Goal: Information Seeking & Learning: Learn about a topic

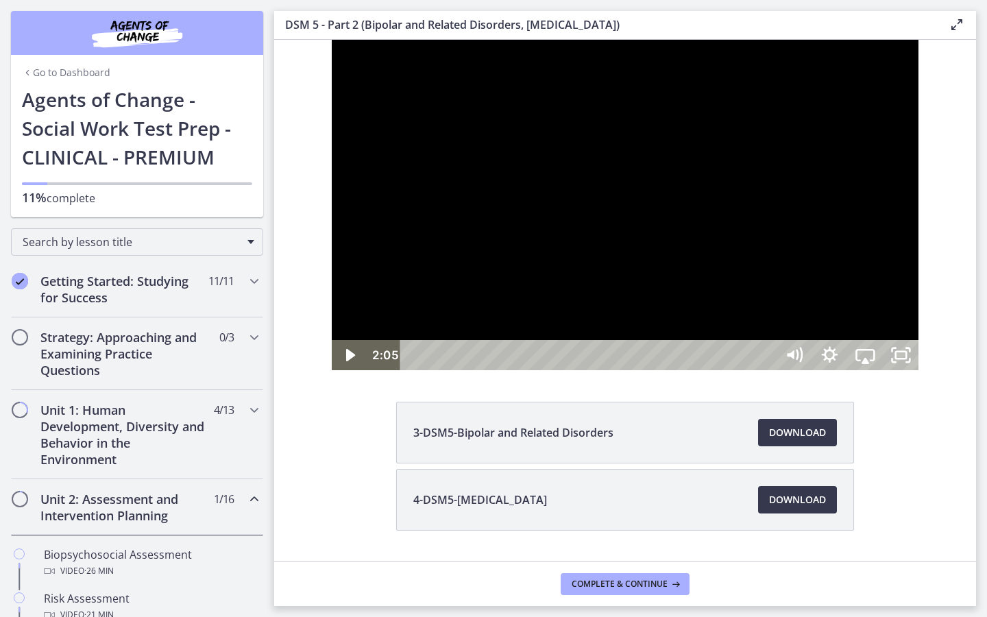
scroll to position [328, 0]
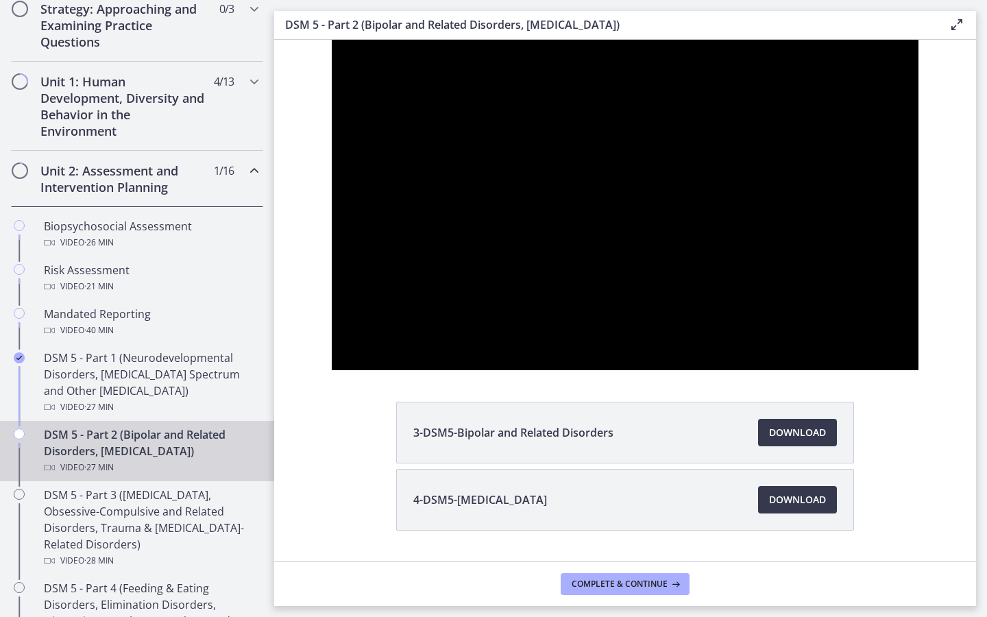
click at [919, 370] on div at bounding box center [625, 205] width 587 height 330
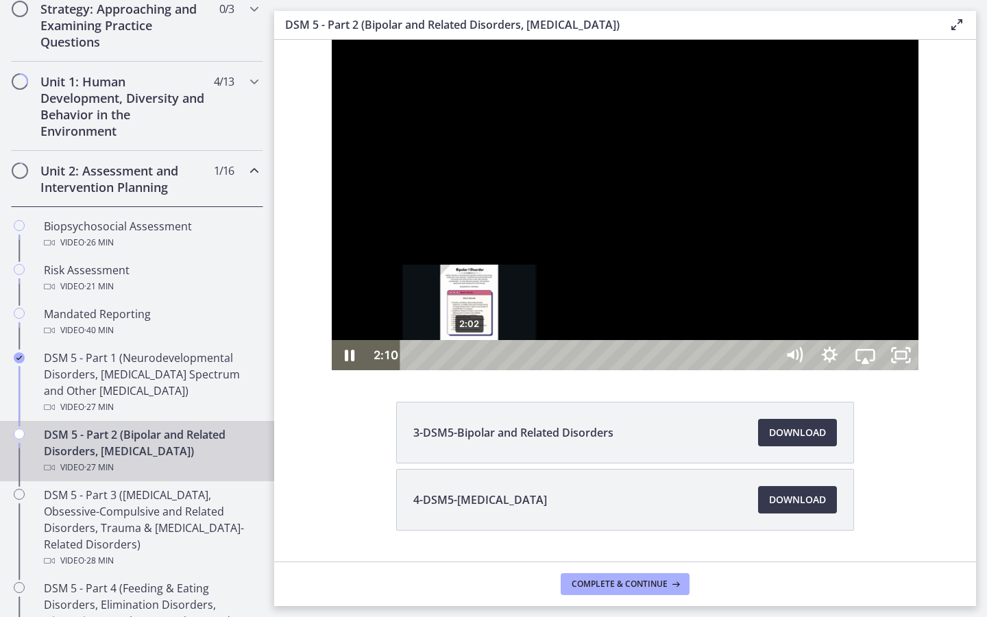
click at [468, 360] on div "Playbar" at bounding box center [473, 355] width 10 height 10
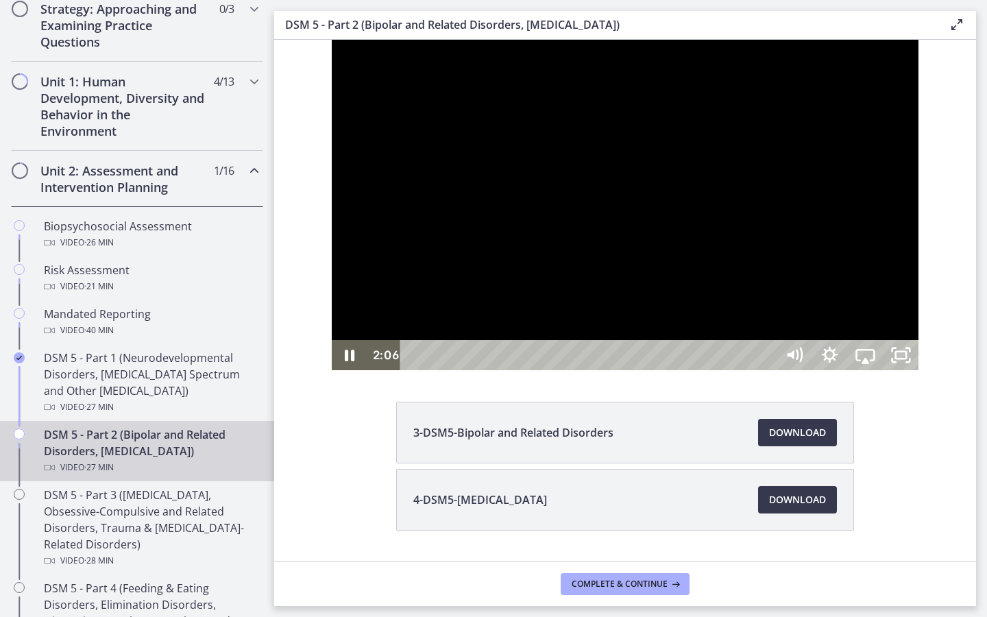
click at [502, 370] on div at bounding box center [625, 205] width 587 height 330
click at [534, 370] on div at bounding box center [625, 205] width 587 height 330
click at [516, 296] on div at bounding box center [625, 205] width 587 height 330
click at [918, 370] on icon "Unfullscreen" at bounding box center [900, 355] width 36 height 30
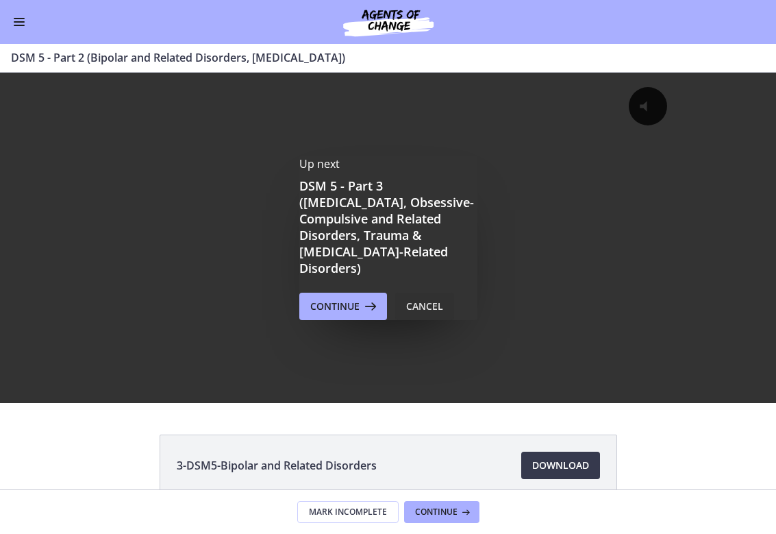
click at [413, 298] on div "Cancel" at bounding box center [424, 306] width 37 height 16
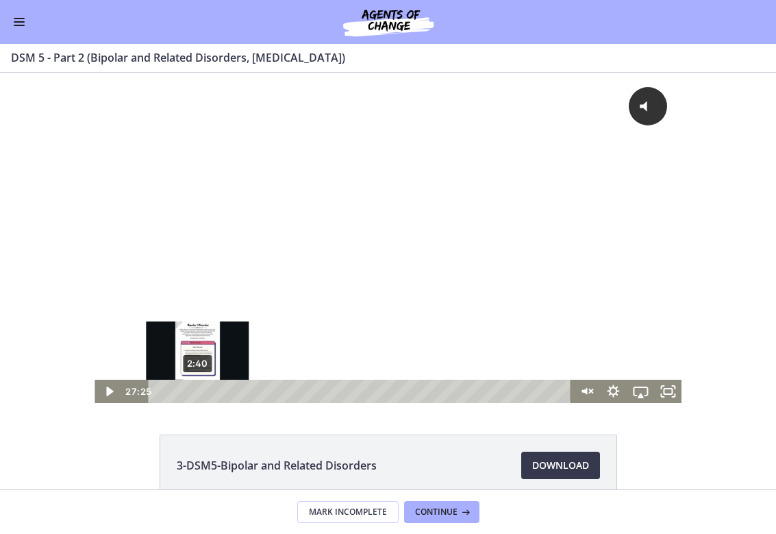
click at [197, 395] on div "2:40" at bounding box center [361, 391] width 407 height 23
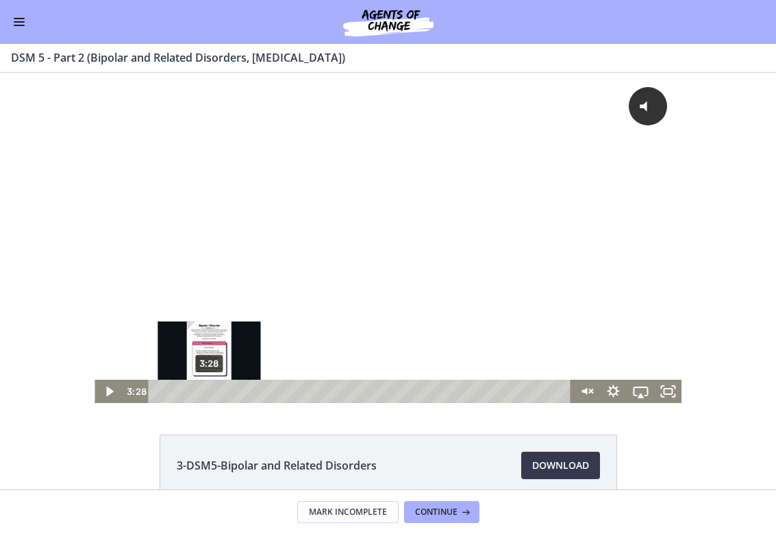
click at [210, 391] on div "3:28" at bounding box center [361, 391] width 407 height 23
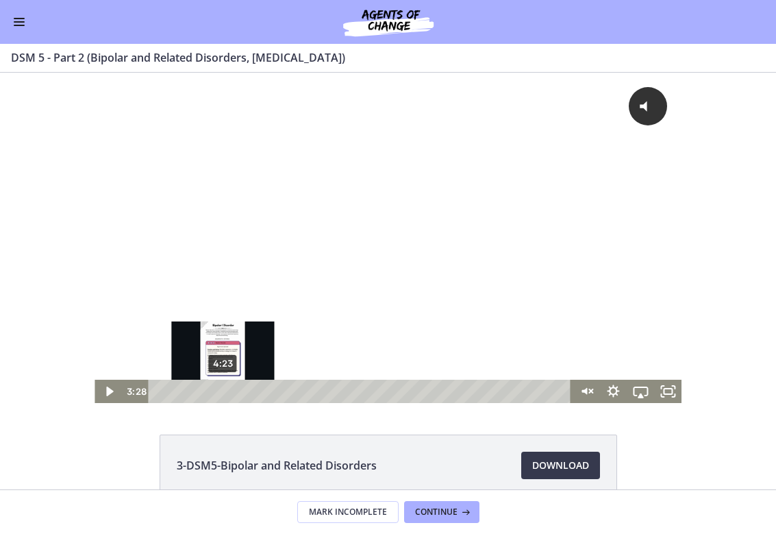
click at [223, 388] on div "4:23" at bounding box center [361, 391] width 407 height 23
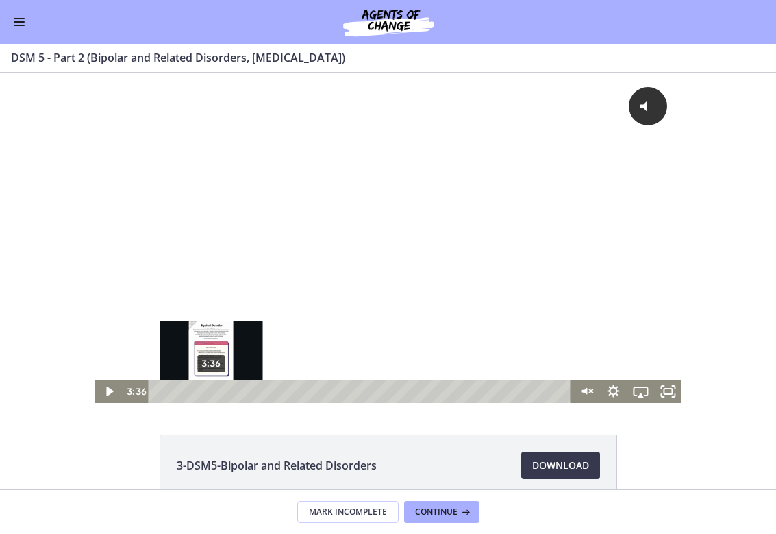
click at [212, 388] on div "3:36" at bounding box center [361, 391] width 407 height 23
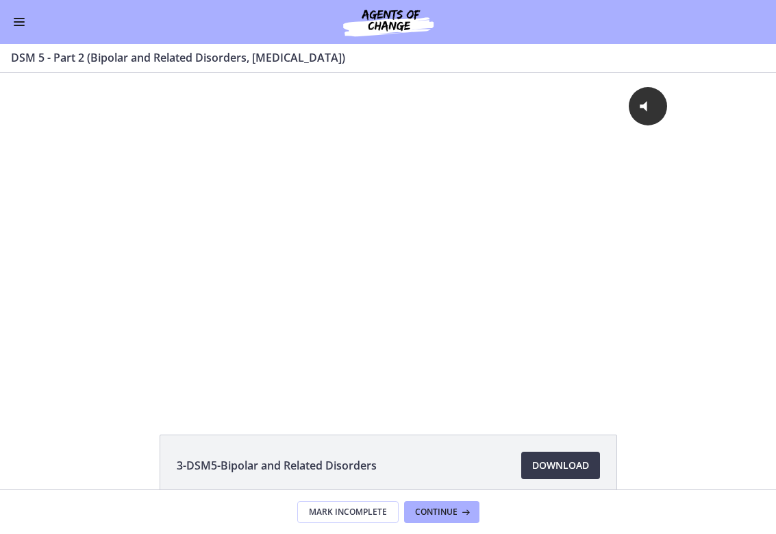
click at [14, 29] on button "Enable menu" at bounding box center [19, 22] width 16 height 16
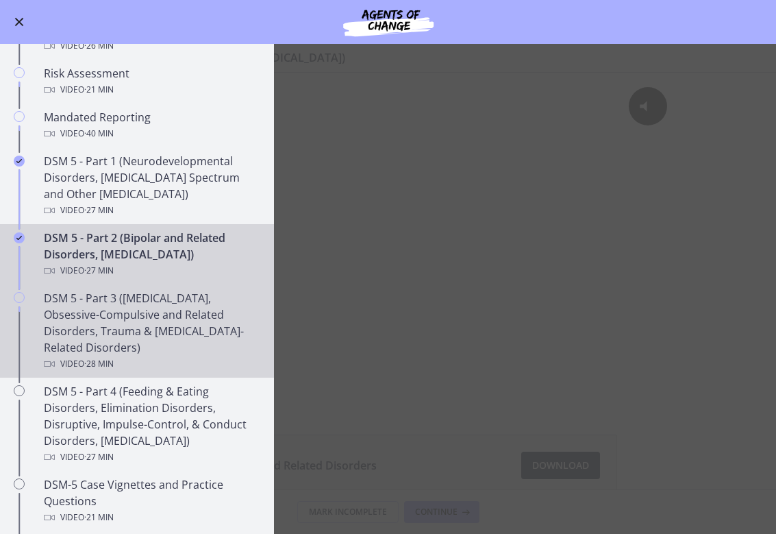
scroll to position [450, 0]
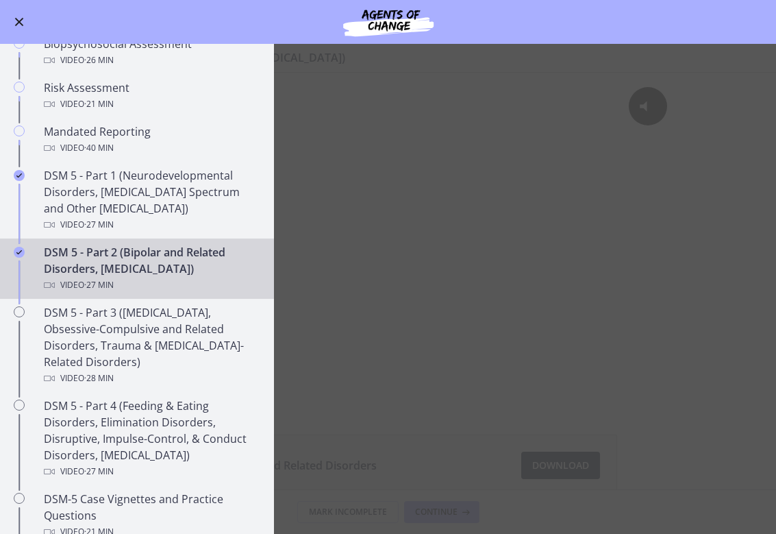
click at [451, 437] on main "DSM 5 - Part 2 (Bipolar and Related Disorders, Depressive Disorders) Enable ful…" at bounding box center [388, 289] width 776 height 490
click at [422, 424] on main "DSM 5 - Part 2 (Bipolar and Related Disorders, Depressive Disorders) Enable ful…" at bounding box center [388, 289] width 776 height 490
click at [173, 275] on div "DSM 5 - Part 2 (Bipolar and Related Disorders, Depressive Disorders) Video · 27…" at bounding box center [151, 268] width 214 height 49
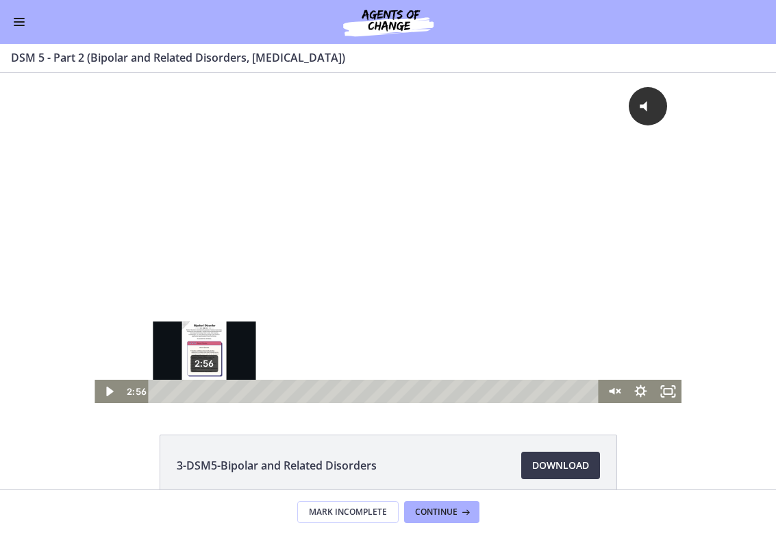
click at [205, 391] on div "2:56" at bounding box center [375, 391] width 434 height 23
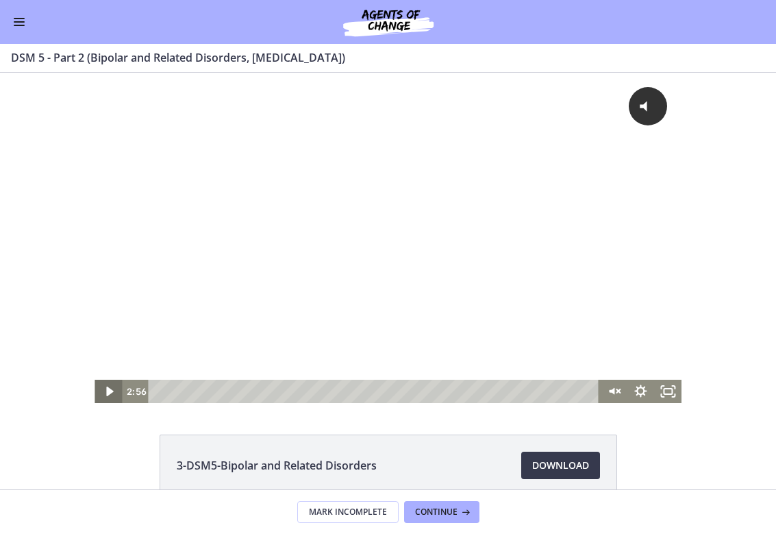
click at [113, 392] on icon "Play Video" at bounding box center [109, 391] width 27 height 23
click at [614, 395] on icon "Unmute" at bounding box center [613, 392] width 33 height 28
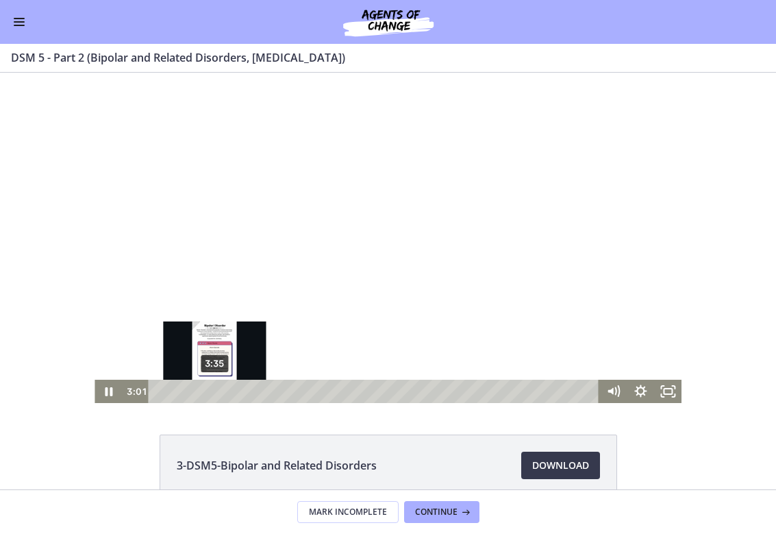
click at [215, 390] on div "3:35" at bounding box center [375, 391] width 434 height 23
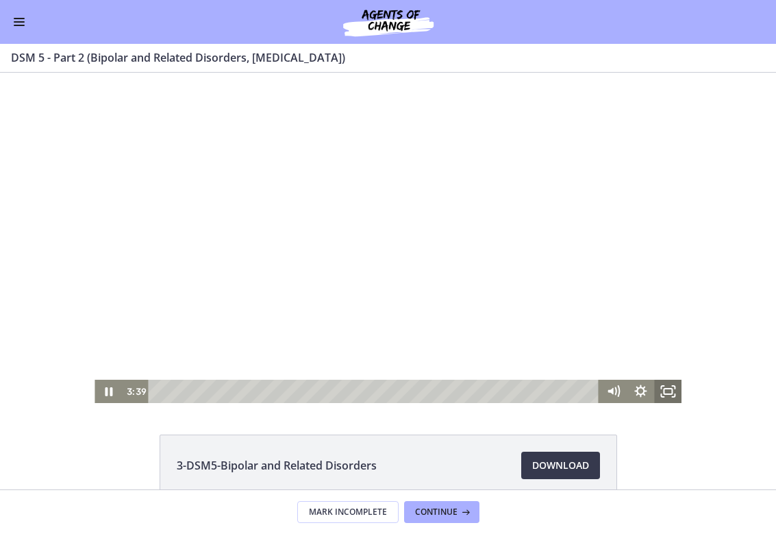
click at [667, 397] on icon "Fullscreen" at bounding box center [667, 391] width 27 height 23
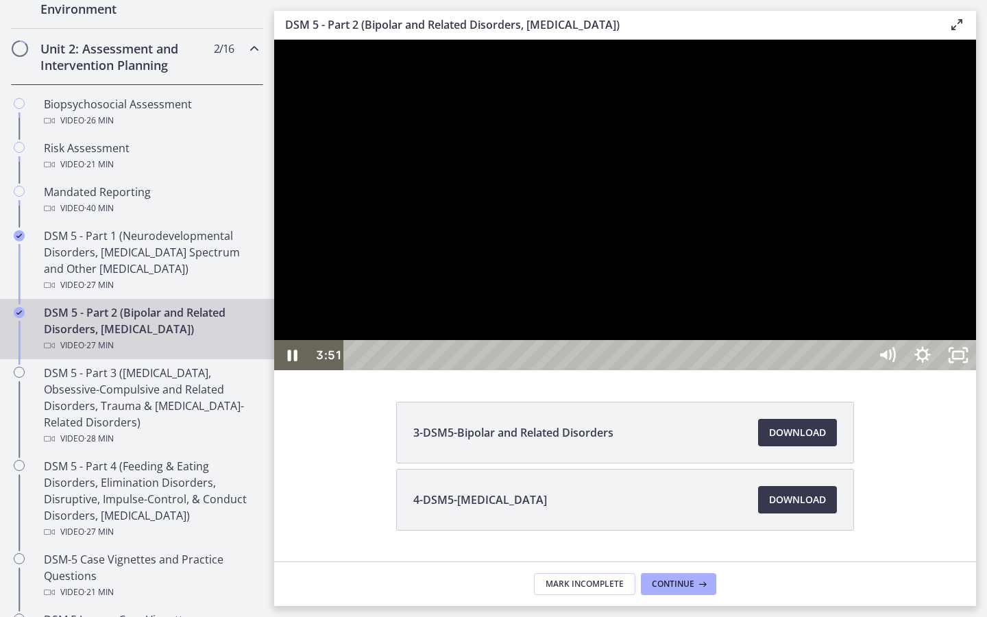
click at [667, 370] on div at bounding box center [625, 205] width 702 height 330
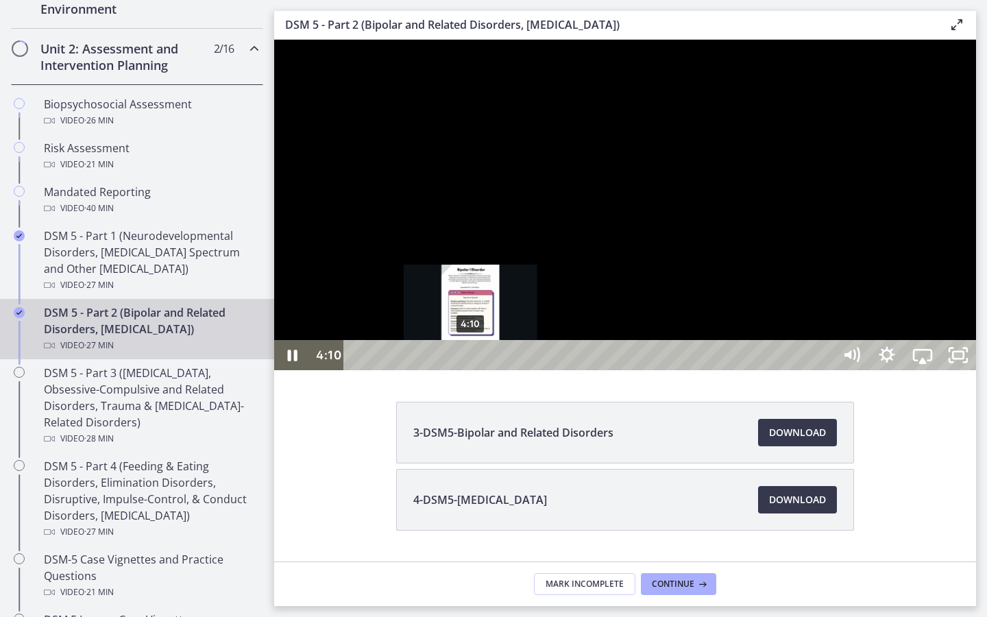
click at [471, 370] on div "4:10" at bounding box center [590, 355] width 467 height 30
click at [482, 370] on div "4:34" at bounding box center [590, 355] width 467 height 30
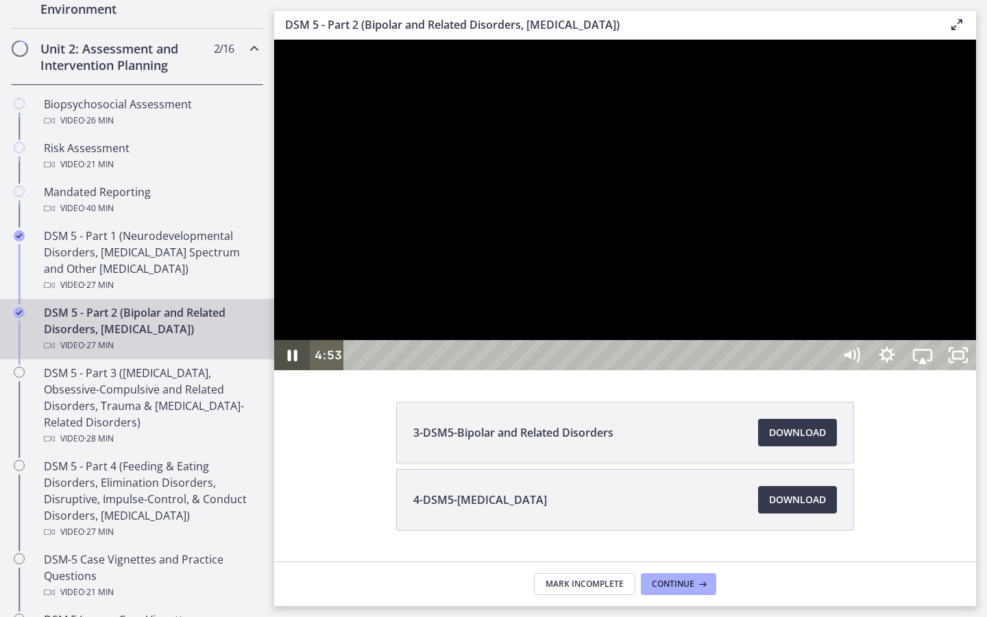
click at [297, 361] on icon "Pause" at bounding box center [293, 355] width 10 height 12
click at [297, 373] on icon "Play Video" at bounding box center [293, 355] width 42 height 36
click at [286, 370] on icon "Pause" at bounding box center [292, 355] width 36 height 30
click at [286, 373] on icon "Play Video" at bounding box center [293, 355] width 42 height 36
click at [286, 370] on icon "Pause" at bounding box center [292, 355] width 36 height 30
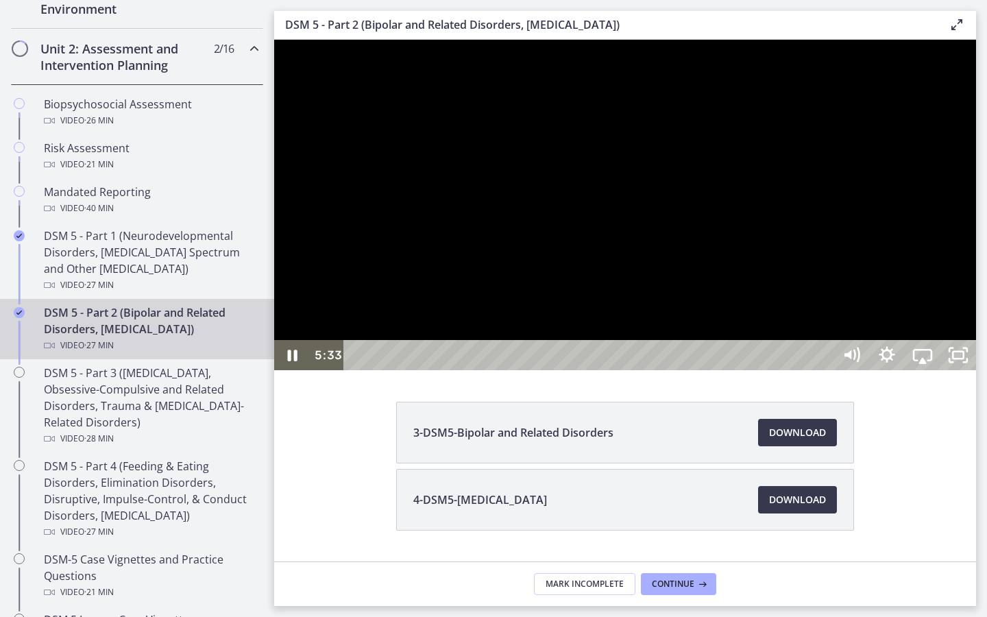
click at [318, 370] on div at bounding box center [625, 205] width 702 height 330
click at [289, 361] on icon "Play Video" at bounding box center [292, 355] width 9 height 12
click at [289, 361] on icon "Pause" at bounding box center [293, 355] width 10 height 12
click at [282, 370] on div at bounding box center [625, 205] width 702 height 330
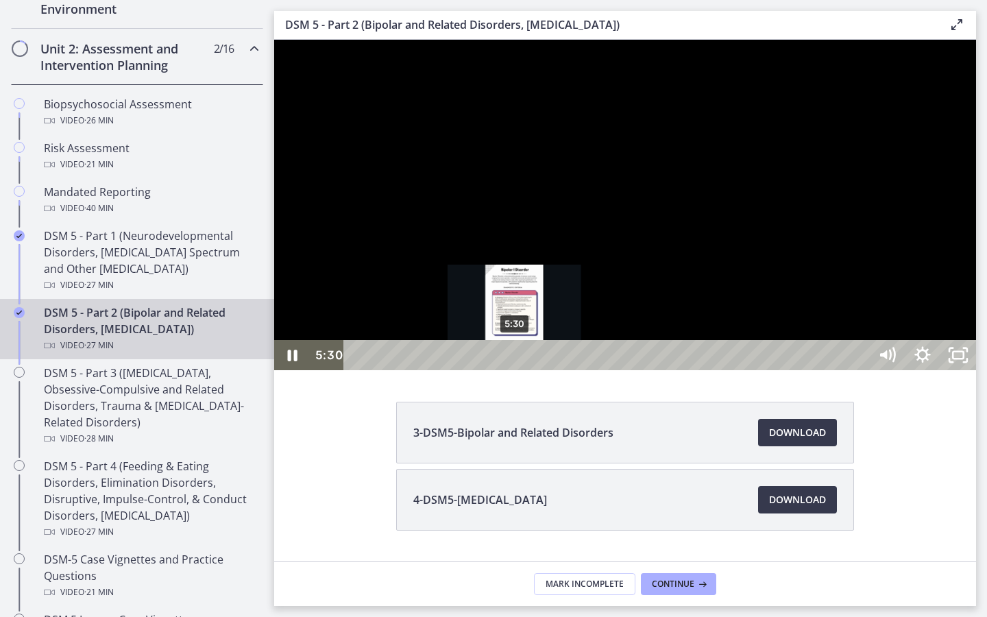
click at [515, 360] on div "Playbar" at bounding box center [514, 355] width 10 height 10
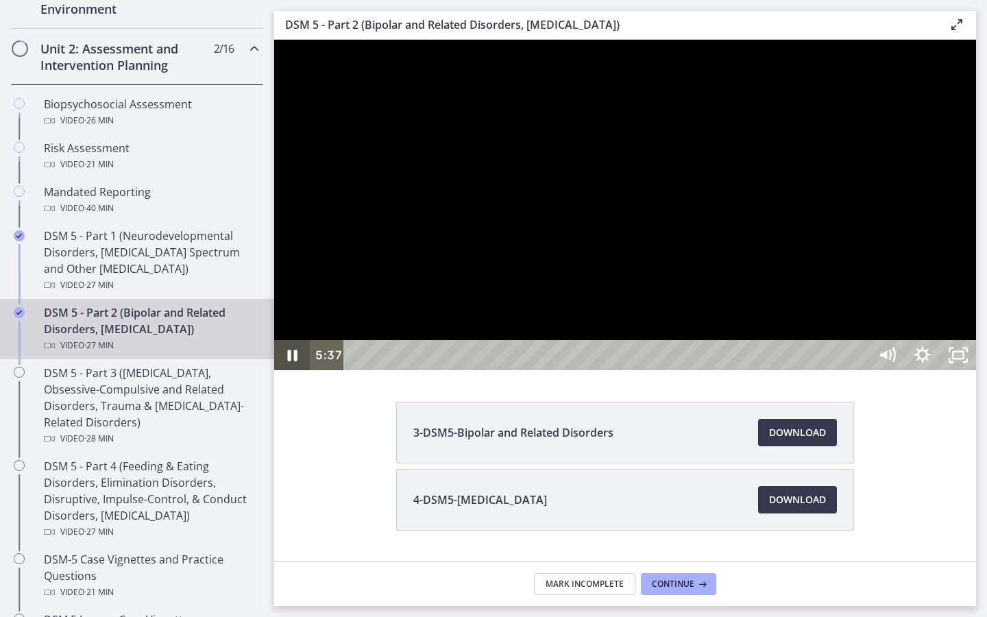
click at [288, 370] on icon "Pause" at bounding box center [292, 355] width 36 height 30
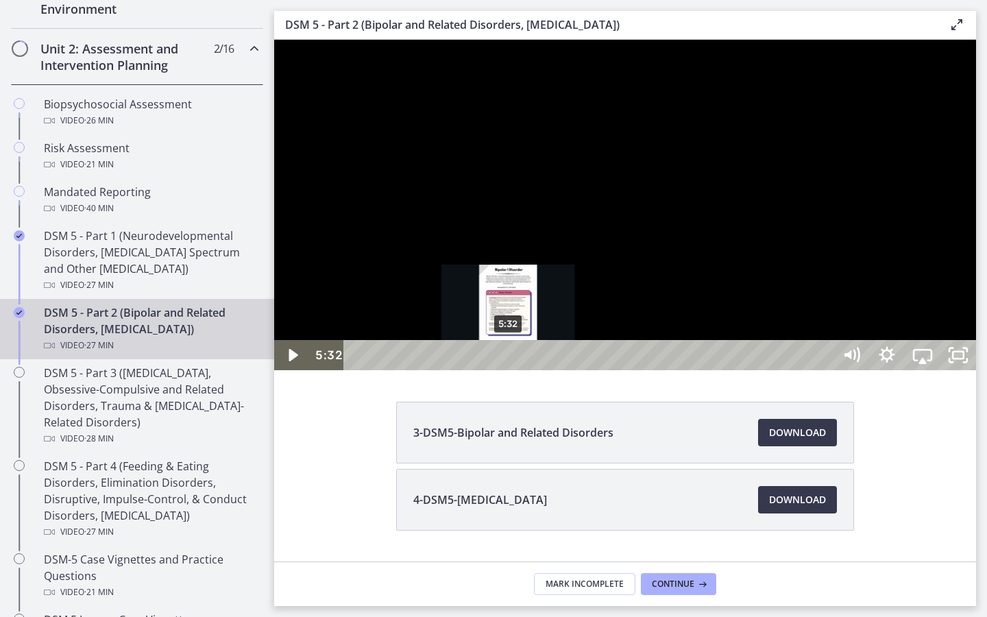
click at [509, 360] on div "Playbar" at bounding box center [508, 355] width 10 height 10
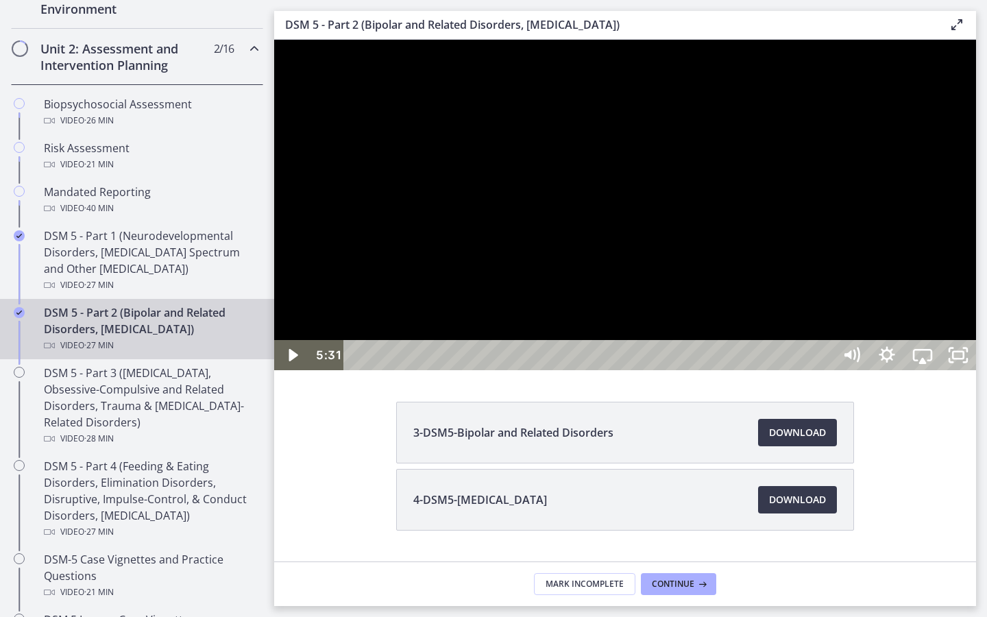
click at [508, 370] on div at bounding box center [625, 205] width 702 height 330
click at [512, 370] on div at bounding box center [625, 205] width 702 height 330
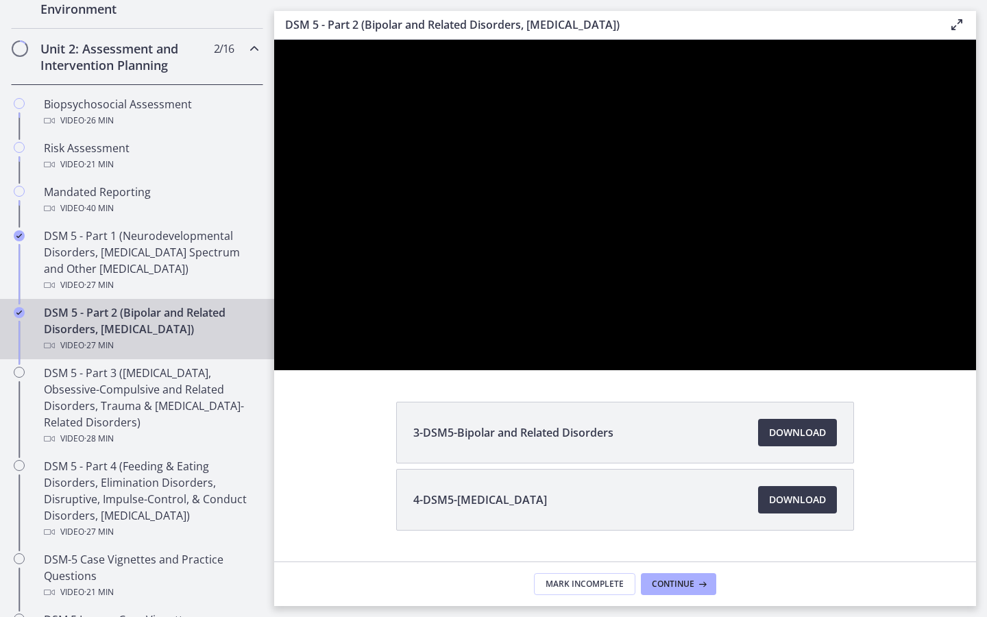
click at [274, 40] on button "Pause: cmseb8ng0h0c72v8tff0.mp4" at bounding box center [274, 40] width 1 height 1
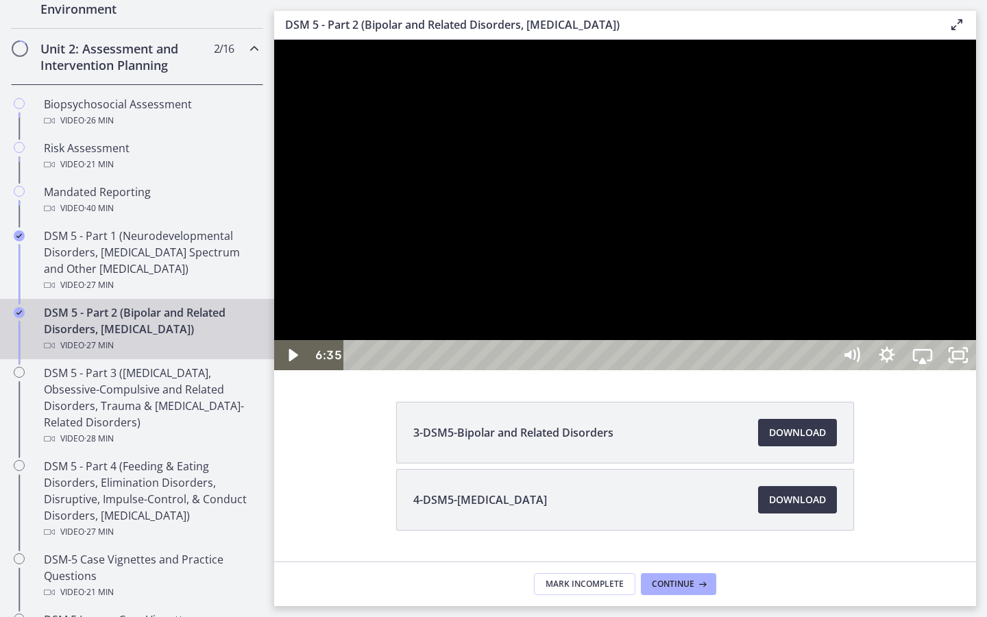
click at [538, 370] on div at bounding box center [625, 205] width 702 height 330
click at [533, 370] on div at bounding box center [625, 205] width 702 height 330
click at [524, 370] on div at bounding box center [625, 205] width 702 height 330
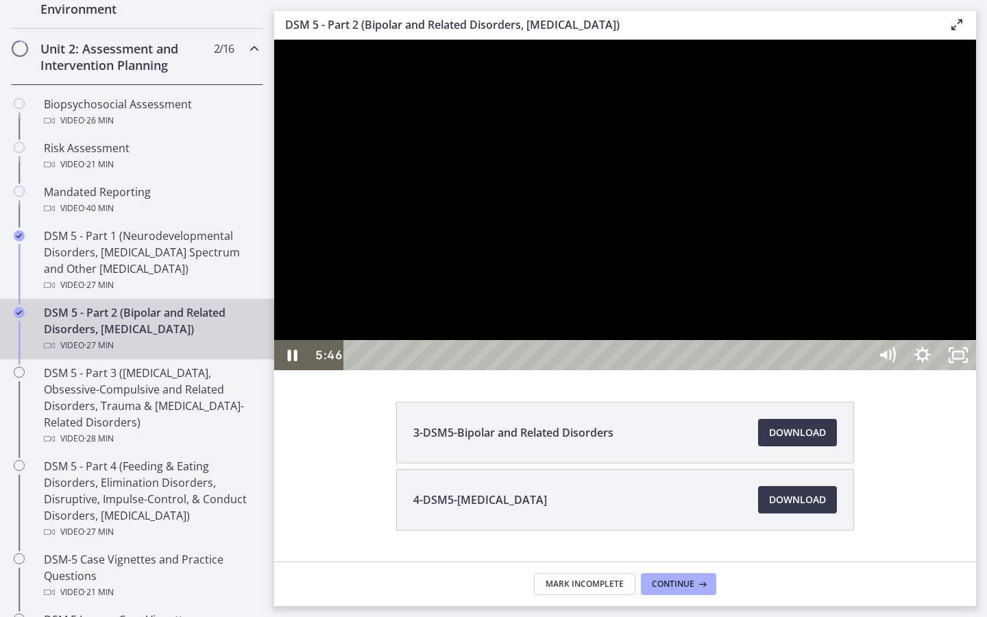
click at [515, 370] on div at bounding box center [625, 205] width 702 height 330
click at [508, 370] on div at bounding box center [625, 205] width 702 height 330
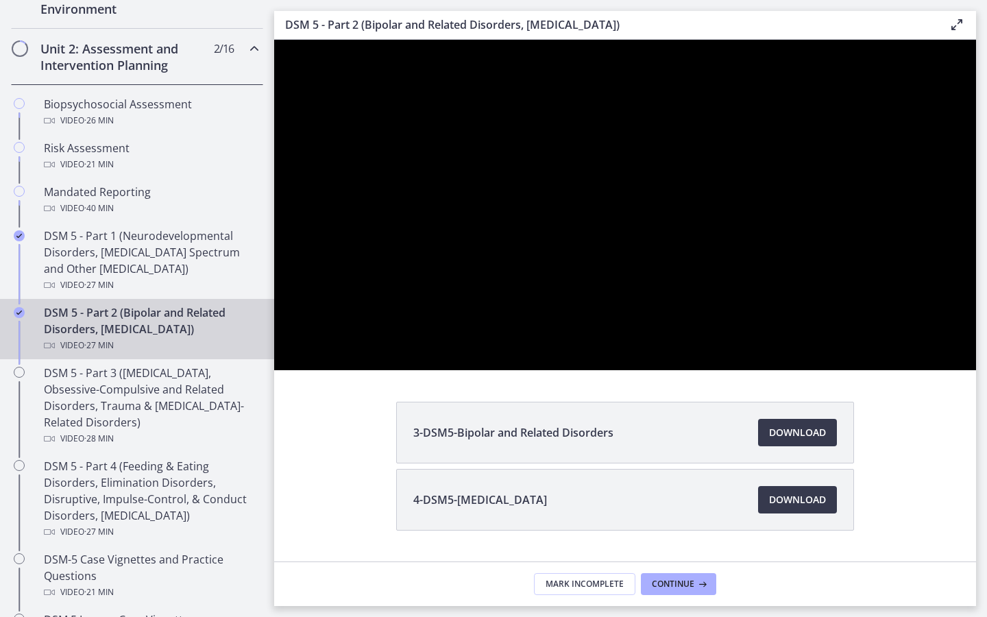
click at [508, 370] on div at bounding box center [625, 205] width 702 height 330
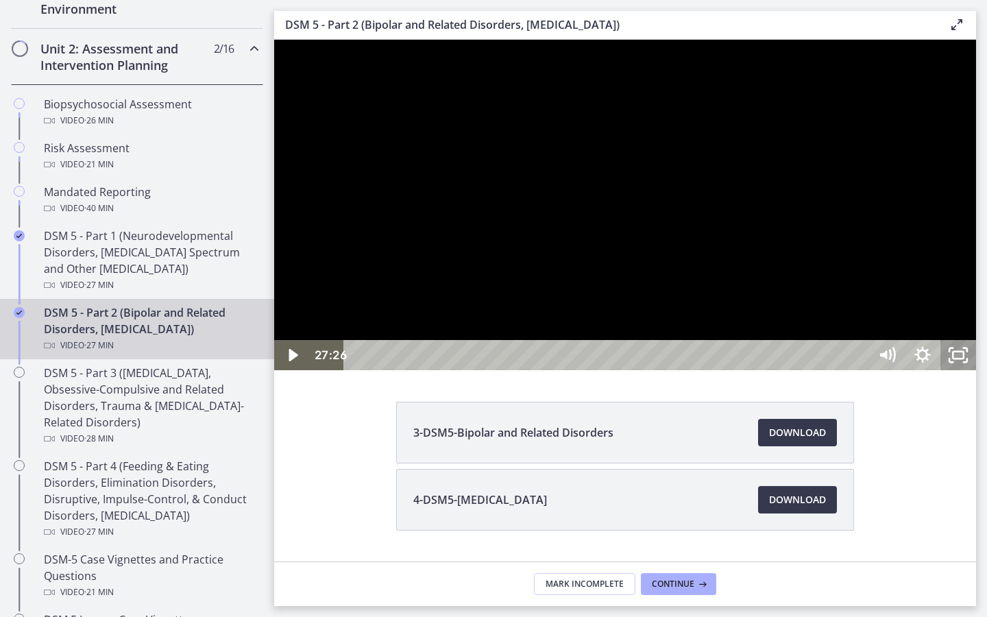
click at [776, 370] on icon "Unfullscreen" at bounding box center [958, 355] width 36 height 30
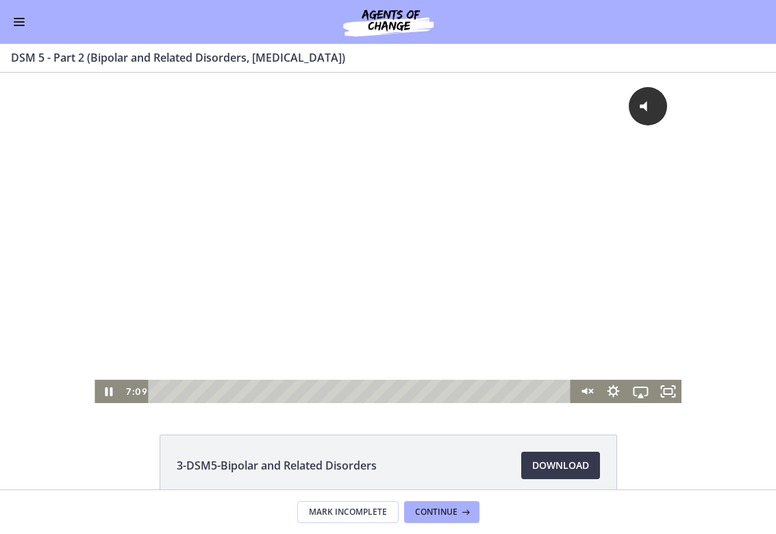
click at [264, 391] on div "Playbar" at bounding box center [361, 391] width 407 height 23
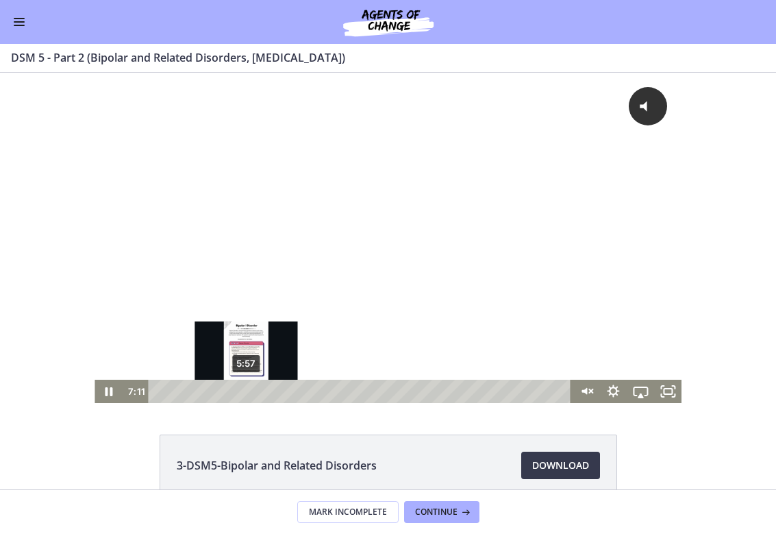
click at [247, 391] on div "5:57" at bounding box center [361, 391] width 407 height 23
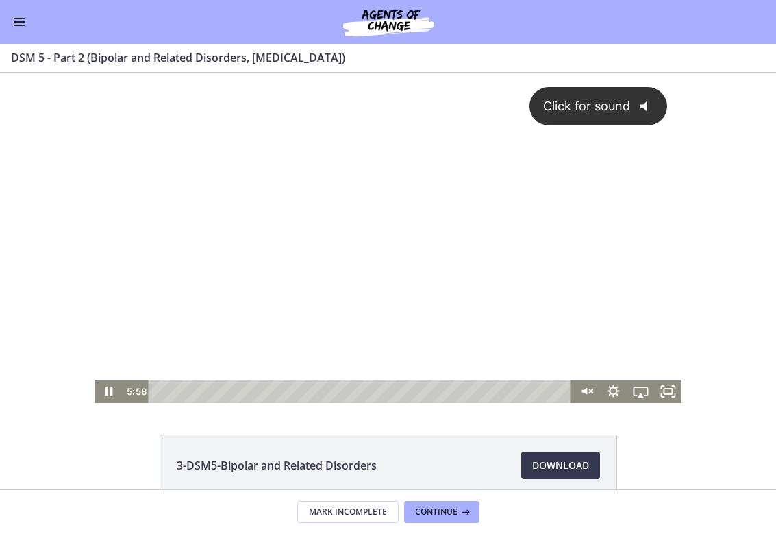
click at [284, 284] on div "Click for sound @keyframes VOLUME_SMALL_WAVE_FLASH { 0% { opacity: 0; } 33% { o…" at bounding box center [388, 226] width 587 height 307
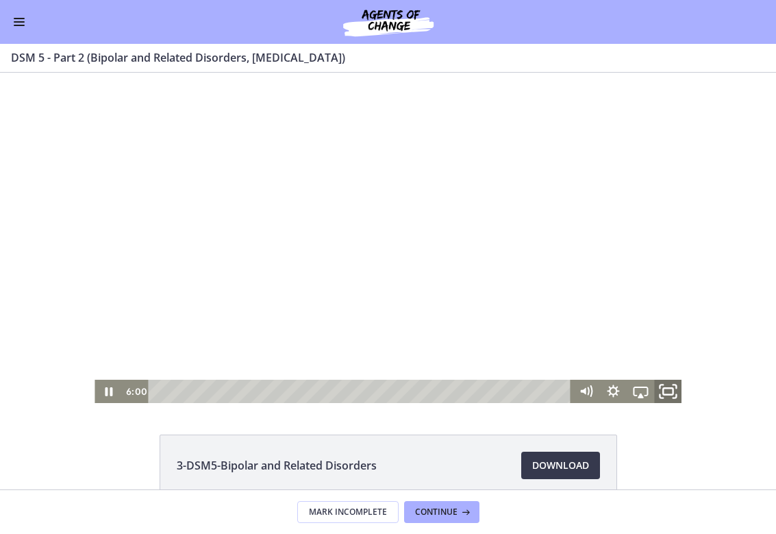
click at [660, 387] on icon "Fullscreen" at bounding box center [661, 385] width 3 height 3
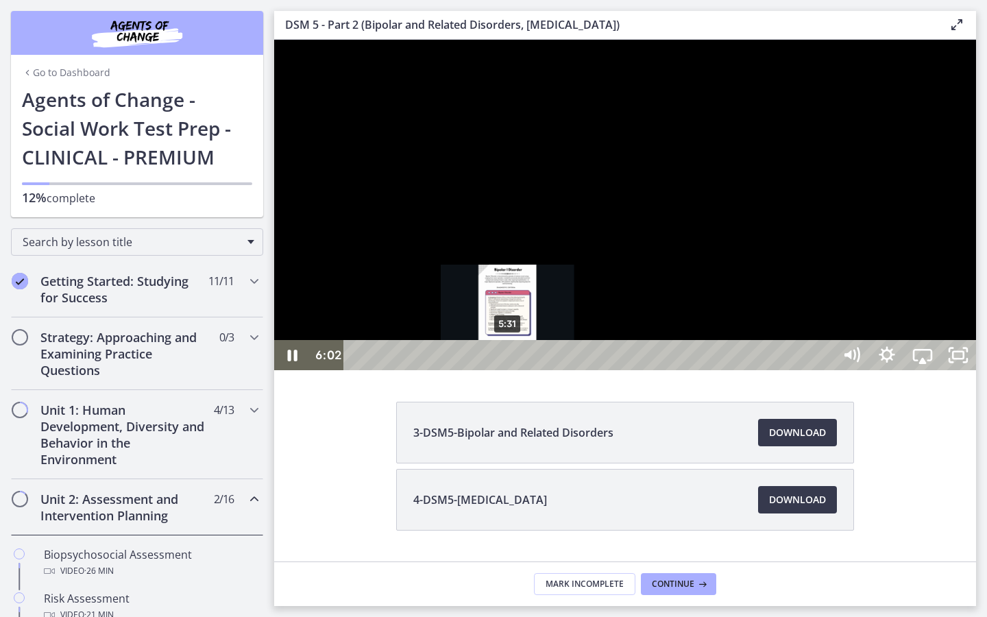
click at [508, 370] on div "5:31" at bounding box center [590, 355] width 467 height 30
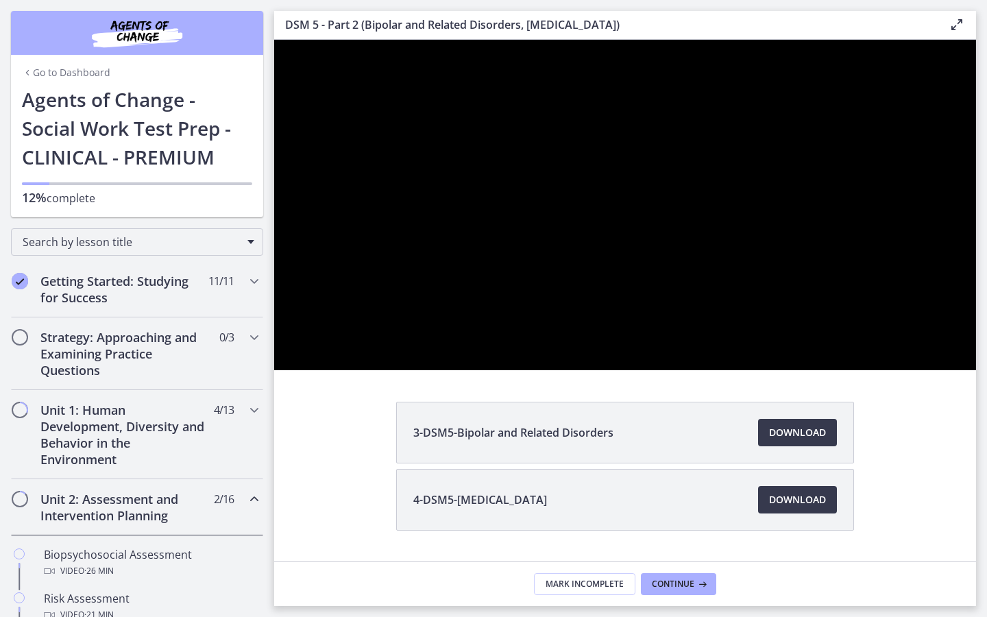
click at [425, 370] on div at bounding box center [625, 205] width 702 height 330
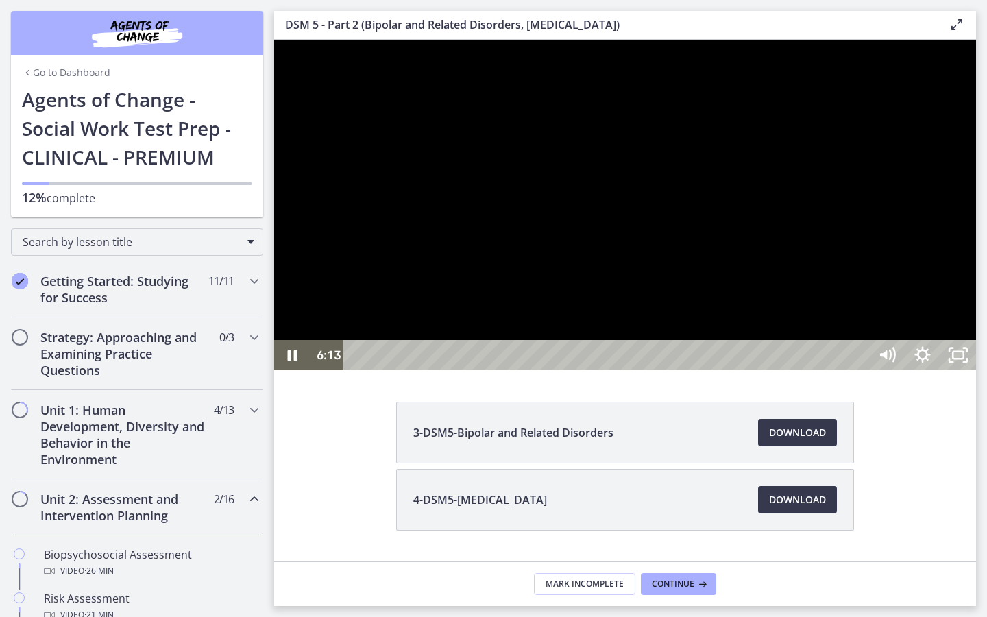
click at [556, 370] on div at bounding box center [625, 205] width 702 height 330
click at [524, 287] on div at bounding box center [625, 205] width 702 height 330
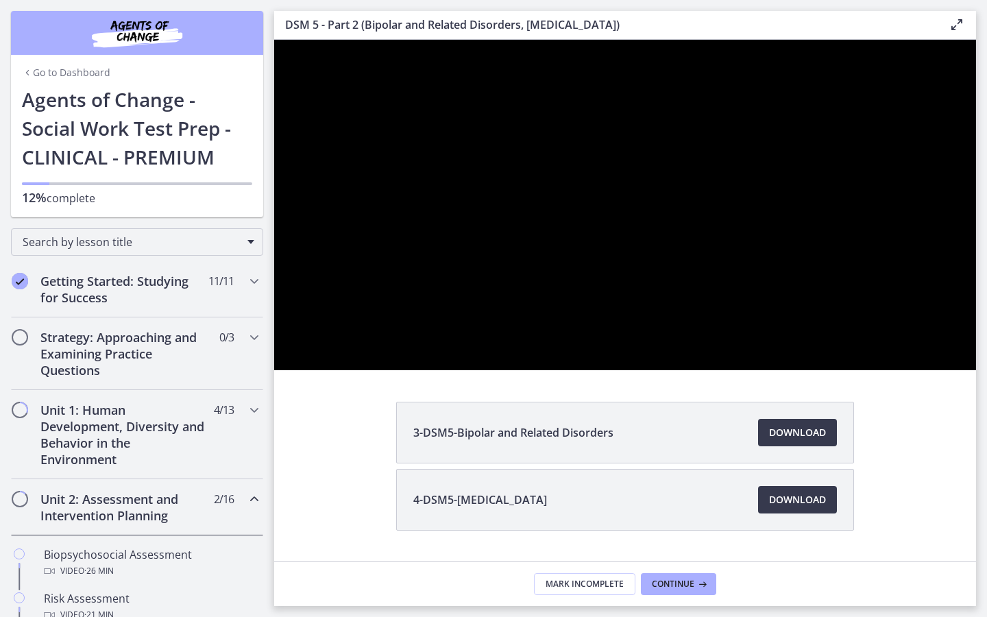
click at [776, 74] on div at bounding box center [625, 205] width 702 height 330
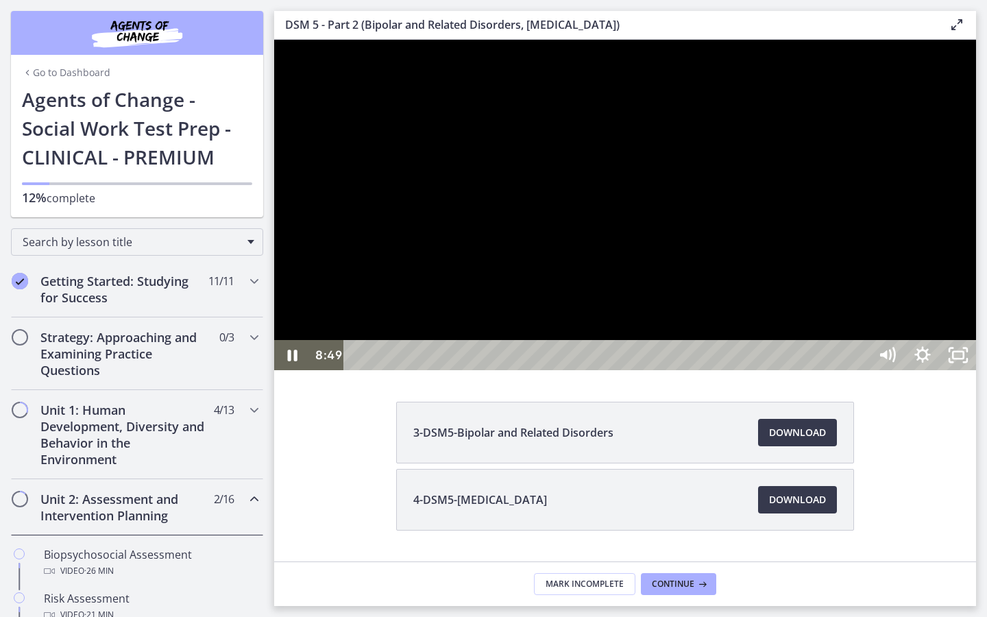
click at [776, 227] on div at bounding box center [625, 205] width 702 height 330
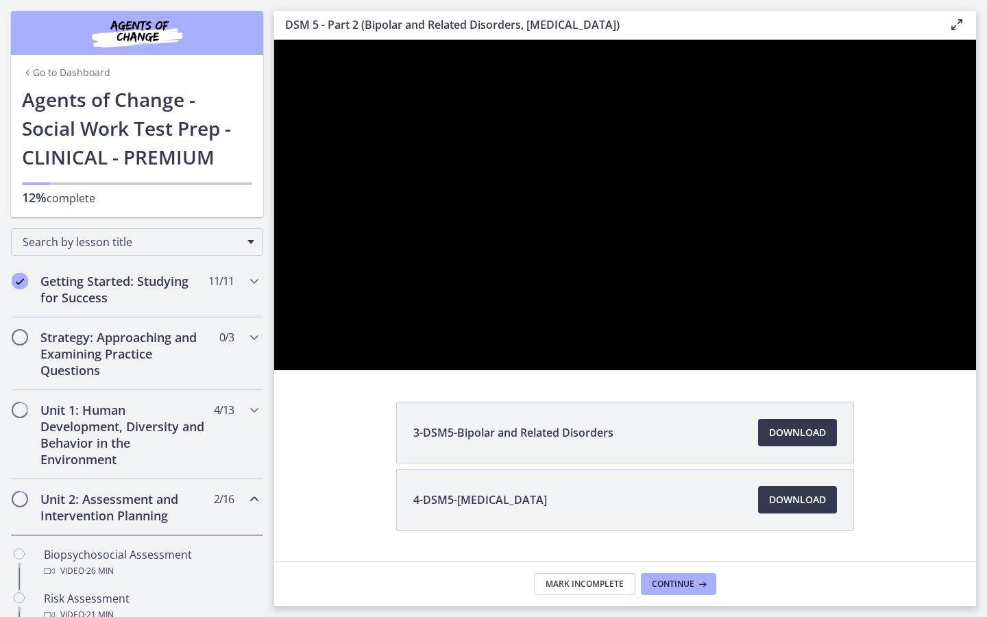
click at [776, 228] on div at bounding box center [625, 205] width 702 height 330
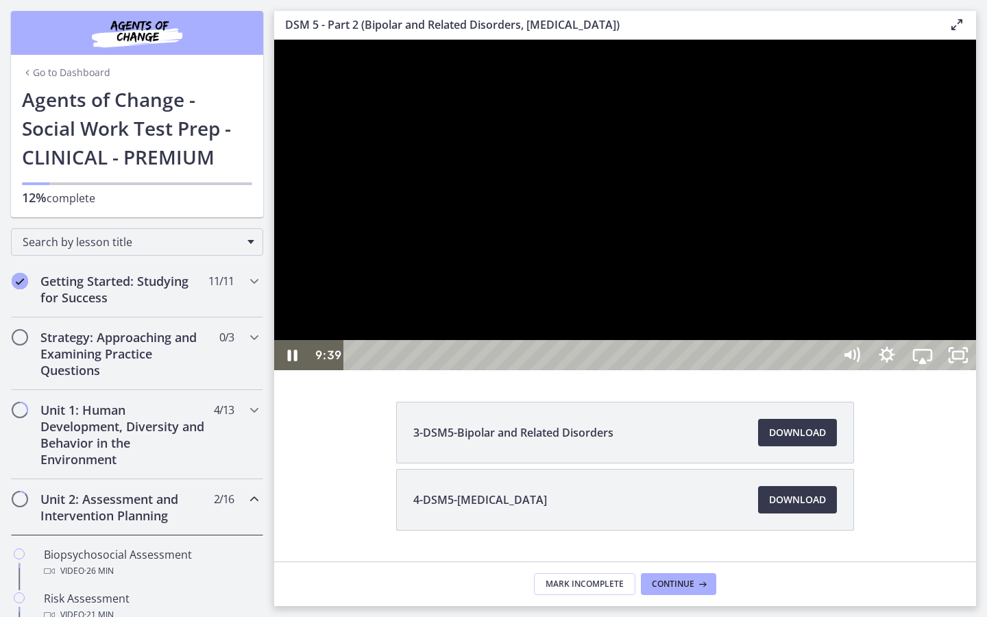
click at [776, 172] on div at bounding box center [625, 205] width 702 height 330
click at [281, 370] on icon "Play Video" at bounding box center [293, 355] width 36 height 30
click at [570, 370] on div at bounding box center [625, 205] width 702 height 330
